Goal: Task Accomplishment & Management: Use online tool/utility

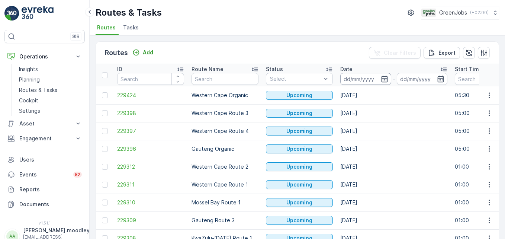
click at [354, 77] on input at bounding box center [365, 79] width 51 height 12
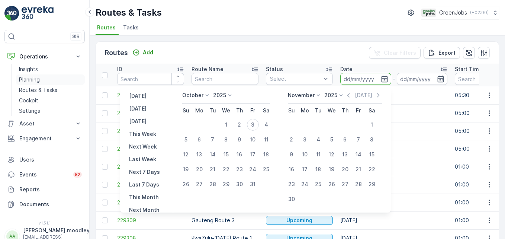
click at [30, 79] on p "Planning" at bounding box center [29, 79] width 21 height 7
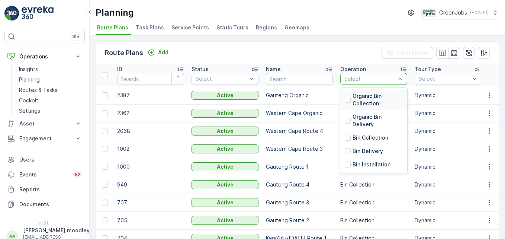
click at [194, 25] on span "Service Points" at bounding box center [191, 27] width 38 height 7
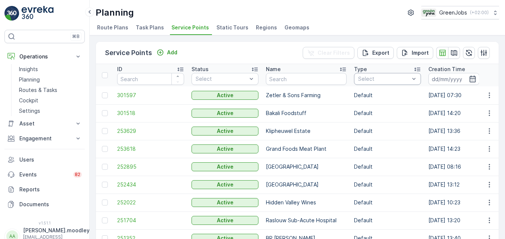
click at [293, 57] on div "Service Points Add Clear Filters Export Import" at bounding box center [297, 53] width 403 height 22
click at [288, 78] on input "text" at bounding box center [306, 79] width 81 height 12
click at [186, 28] on span "Service Points" at bounding box center [191, 27] width 38 height 7
click at [307, 83] on input "text" at bounding box center [306, 79] width 81 height 12
click at [273, 105] on td "Bakali Foodstuff" at bounding box center [306, 113] width 88 height 18
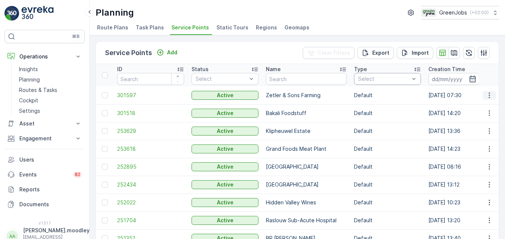
click at [489, 95] on icon "button" at bounding box center [489, 95] width 7 height 7
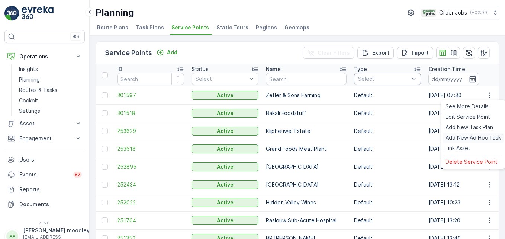
click at [481, 138] on span "Add New Ad Hoc Task" at bounding box center [473, 137] width 55 height 7
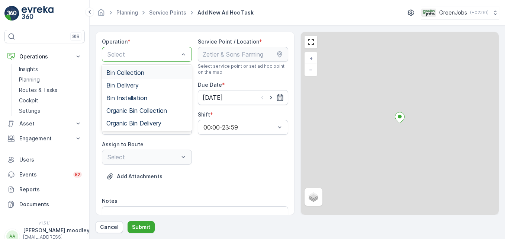
click at [125, 70] on span "Bin Collection" at bounding box center [125, 72] width 38 height 7
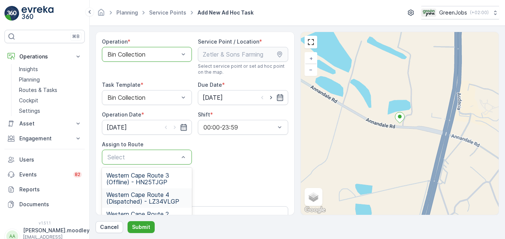
click at [146, 199] on span "Western Cape Route 4 (Dispatched) - LZ34VLGP" at bounding box center [146, 197] width 81 height 13
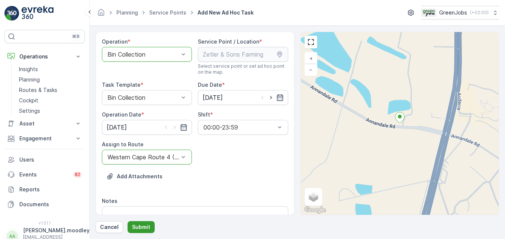
click at [135, 227] on p "Submit" at bounding box center [141, 226] width 18 height 7
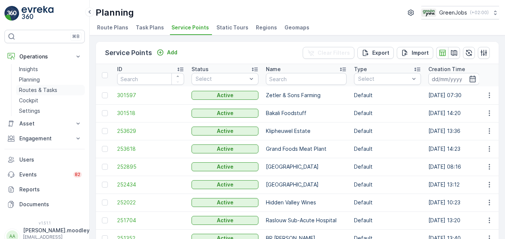
click at [46, 87] on p "Routes & Tasks" at bounding box center [38, 89] width 38 height 7
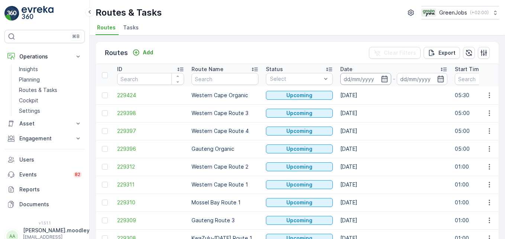
click at [349, 79] on input at bounding box center [365, 79] width 51 height 12
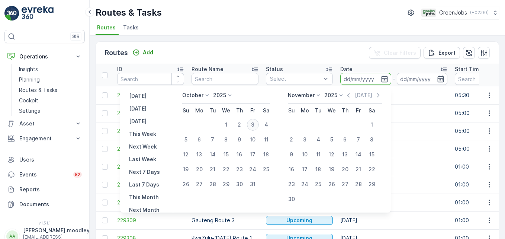
click at [259, 124] on div "3" at bounding box center [253, 125] width 12 height 12
type input "[DATE]"
click at [259, 124] on div "3" at bounding box center [253, 125] width 12 height 12
type input "[DATE]"
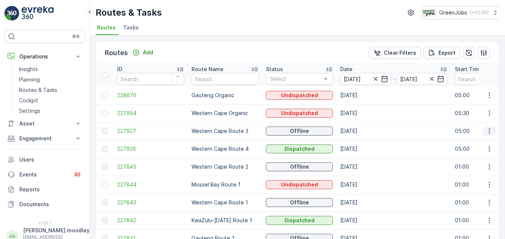
click at [486, 131] on icon "button" at bounding box center [489, 130] width 7 height 7
click at [420, 135] on td "[DATE]" at bounding box center [394, 131] width 115 height 18
click at [489, 148] on icon "button" at bounding box center [489, 148] width 7 height 7
click at [482, 160] on span "See More Details" at bounding box center [472, 159] width 43 height 7
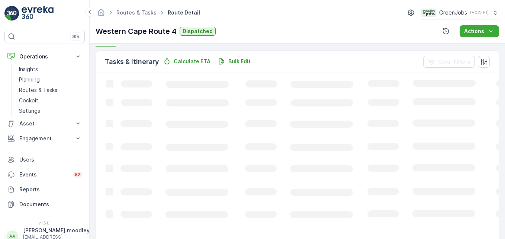
scroll to position [181, 0]
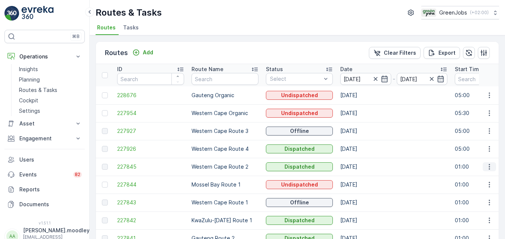
click at [487, 164] on icon "button" at bounding box center [489, 166] width 7 height 7
click at [480, 175] on span "See More Details" at bounding box center [472, 177] width 43 height 7
click at [489, 117] on button "button" at bounding box center [489, 113] width 13 height 9
click at [420, 134] on td "[DATE]" at bounding box center [394, 131] width 115 height 18
click at [487, 135] on button "button" at bounding box center [489, 131] width 13 height 9
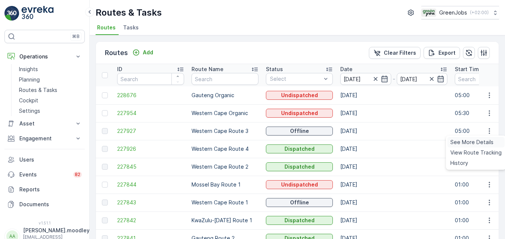
click at [486, 147] on div "See More Details" at bounding box center [476, 142] width 57 height 10
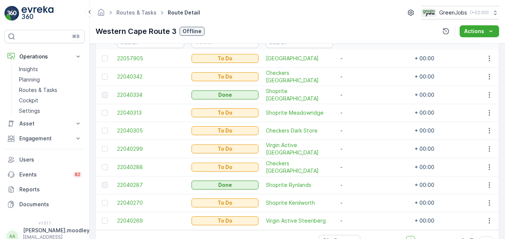
scroll to position [223, 0]
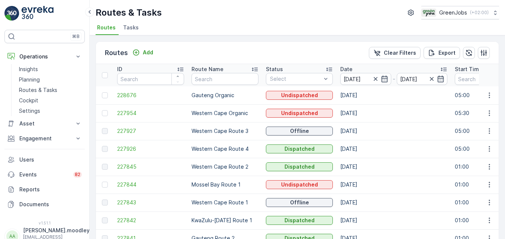
click at [489, 154] on td at bounding box center [489, 149] width 20 height 18
click at [492, 156] on td at bounding box center [489, 149] width 20 height 18
click at [486, 151] on icon "button" at bounding box center [489, 148] width 7 height 7
click at [485, 154] on ul "See More Details View Route Tracking History" at bounding box center [476, 170] width 60 height 34
click at [480, 164] on div "See More Details" at bounding box center [476, 160] width 57 height 10
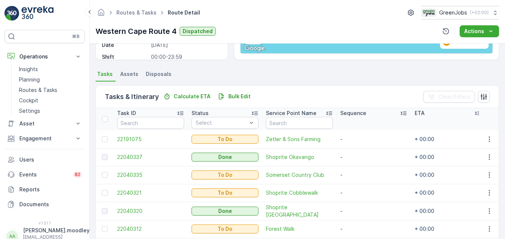
scroll to position [149, 0]
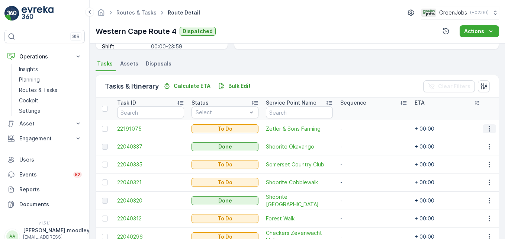
click at [489, 130] on icon "button" at bounding box center [489, 128] width 7 height 7
click at [476, 164] on span "Change Route" at bounding box center [470, 160] width 36 height 7
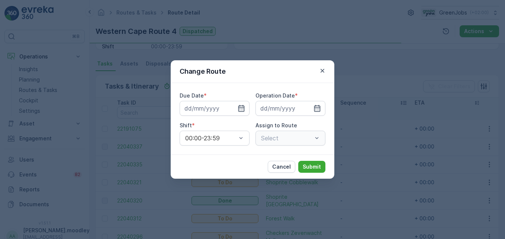
type input "[DATE]"
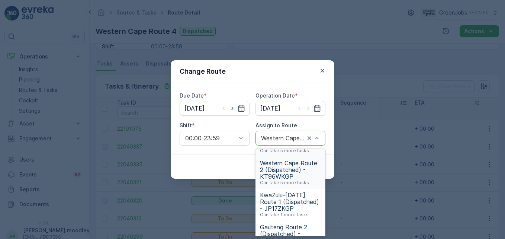
scroll to position [37, 0]
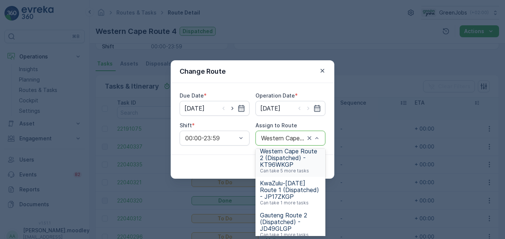
click at [289, 166] on span "Western Cape Route 2 (Dispatched) - KT96WKGP" at bounding box center [290, 158] width 61 height 20
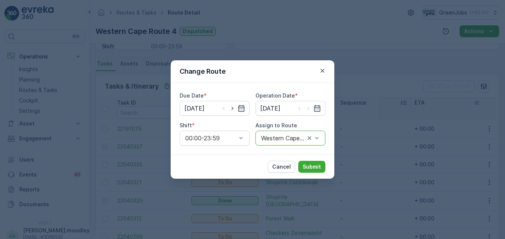
click at [319, 173] on div "Cancel Submit" at bounding box center [253, 166] width 164 height 24
click at [311, 166] on p "Submit" at bounding box center [312, 166] width 18 height 7
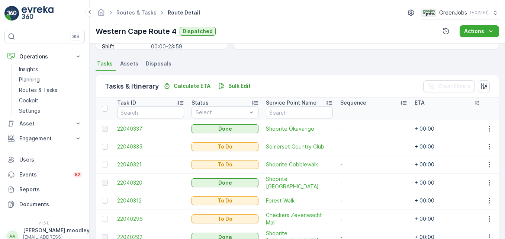
drag, startPoint x: 232, startPoint y: 135, endPoint x: 179, endPoint y: 145, distance: 53.9
click at [179, 145] on span "22040335" at bounding box center [150, 146] width 67 height 7
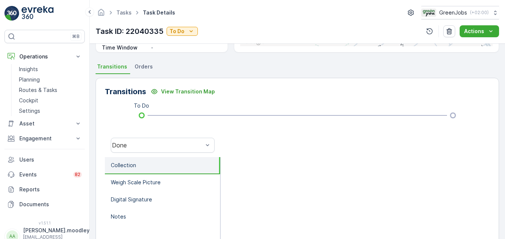
scroll to position [149, 0]
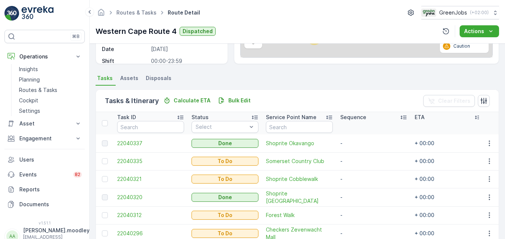
scroll to position [149, 0]
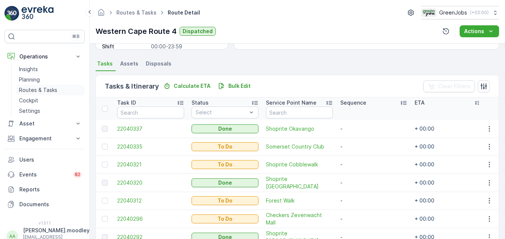
click at [45, 93] on p "Routes & Tasks" at bounding box center [38, 89] width 38 height 7
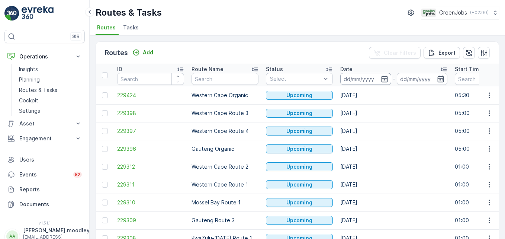
click at [352, 80] on input at bounding box center [365, 79] width 51 height 12
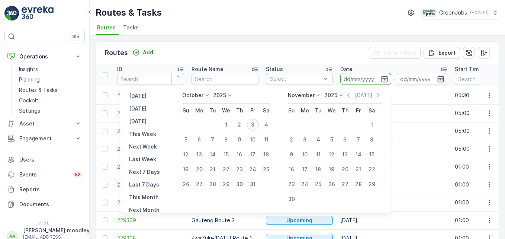
click at [259, 129] on div "3" at bounding box center [253, 125] width 12 height 12
type input "[DATE]"
click at [259, 129] on div "3" at bounding box center [253, 125] width 12 height 12
type input "[DATE]"
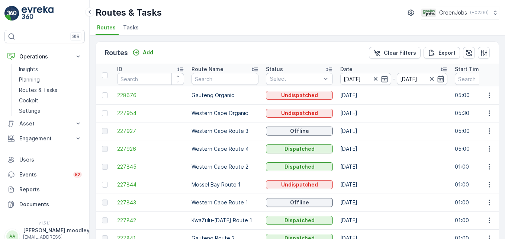
click at [491, 172] on td at bounding box center [489, 167] width 20 height 18
click at [490, 170] on icon "button" at bounding box center [489, 166] width 7 height 7
click at [482, 180] on span "See More Details" at bounding box center [472, 177] width 43 height 7
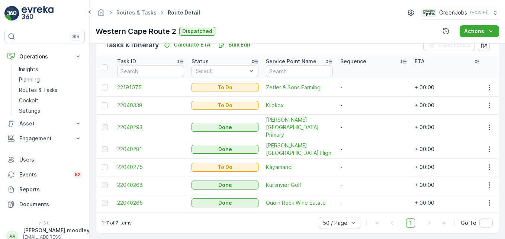
scroll to position [153, 0]
